Goal: Navigation & Orientation: Find specific page/section

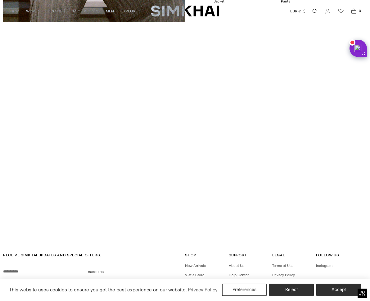
scroll to position [1314, 0]
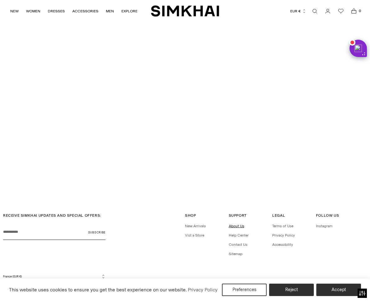
click at [234, 224] on link "About Us" at bounding box center [236, 226] width 16 height 4
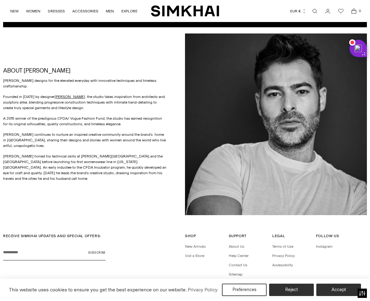
scroll to position [227, 0]
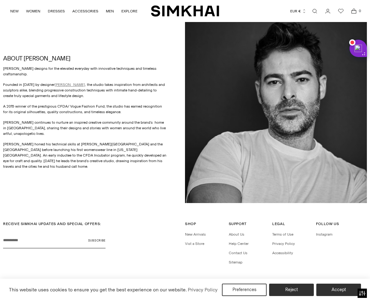
click at [61, 82] on link "[PERSON_NAME]" at bounding box center [70, 84] width 30 height 4
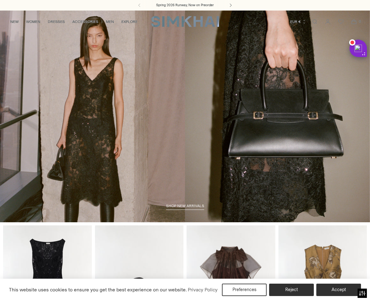
drag, startPoint x: 236, startPoint y: 5, endPoint x: 220, endPoint y: -5, distance: 19.0
